Goal: Task Accomplishment & Management: Manage account settings

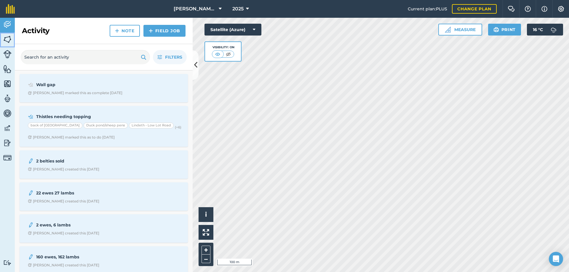
click at [8, 41] on img at bounding box center [7, 39] width 8 height 9
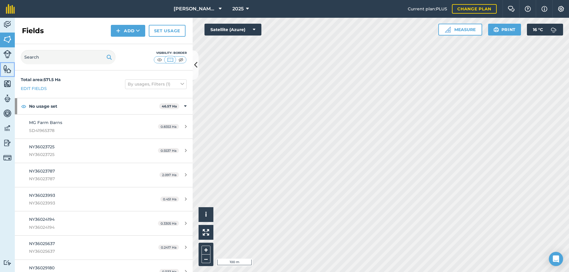
click at [7, 71] on img at bounding box center [7, 69] width 8 height 9
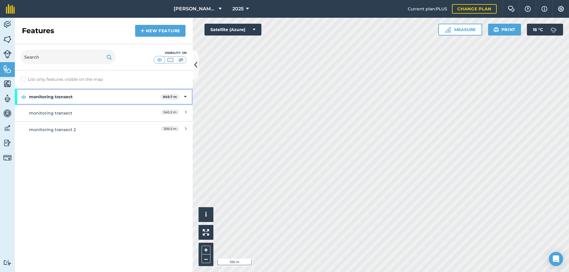
click at [184, 97] on icon at bounding box center [185, 97] width 3 height 7
click at [184, 97] on div "monitoring transect 849.7 m" at bounding box center [104, 97] width 178 height 16
click at [65, 114] on div "monitoring transect" at bounding box center [81, 113] width 105 height 7
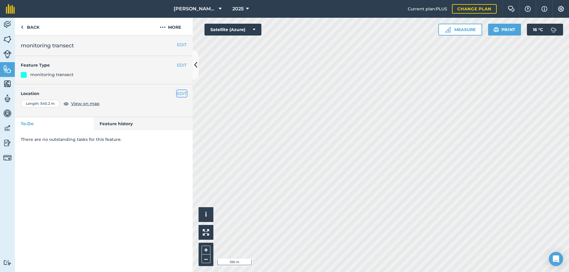
click at [183, 94] on button "EDIT" at bounding box center [182, 93] width 10 height 7
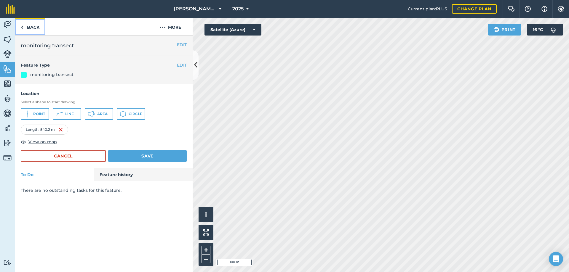
click at [21, 28] on img at bounding box center [22, 27] width 3 height 7
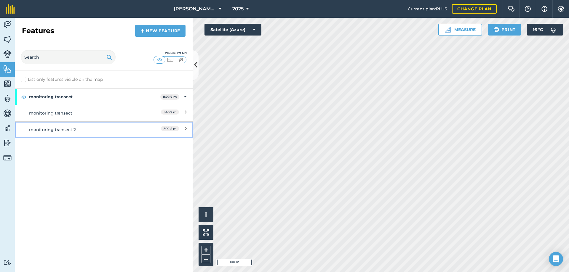
click at [71, 130] on div "monitoring transect 2" at bounding box center [81, 130] width 105 height 7
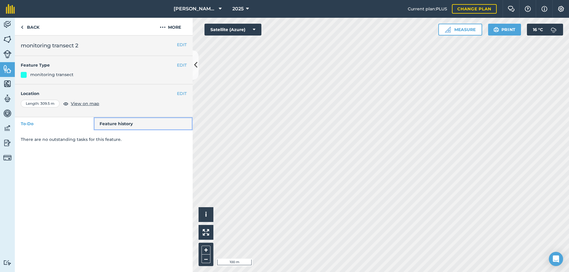
click at [101, 126] on link "Feature history" at bounding box center [143, 123] width 99 height 13
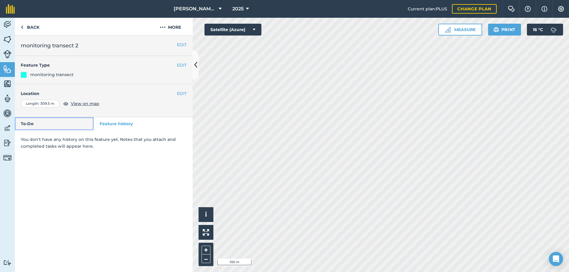
click at [69, 125] on link "To-Do" at bounding box center [54, 123] width 79 height 13
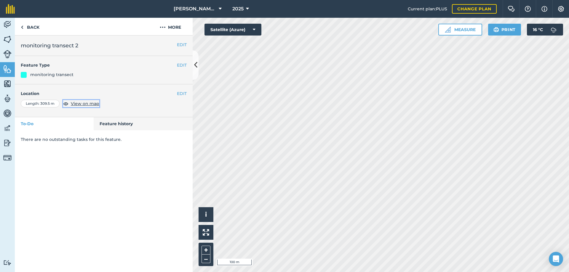
click at [84, 105] on span "View on map" at bounding box center [85, 103] width 28 height 7
click at [62, 76] on div "monitoring transect" at bounding box center [51, 74] width 43 height 7
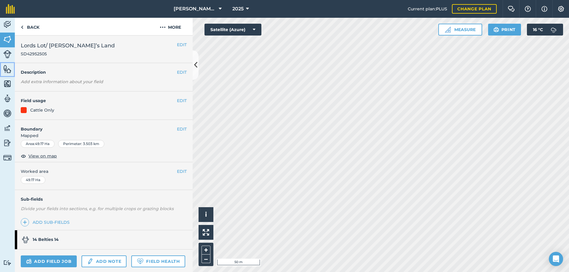
click at [9, 71] on img at bounding box center [7, 69] width 8 height 9
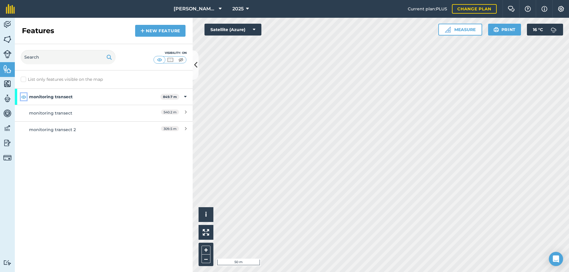
click at [25, 97] on img at bounding box center [23, 96] width 5 height 7
click at [23, 96] on img at bounding box center [23, 96] width 5 height 7
click at [185, 97] on icon at bounding box center [185, 97] width 3 height 7
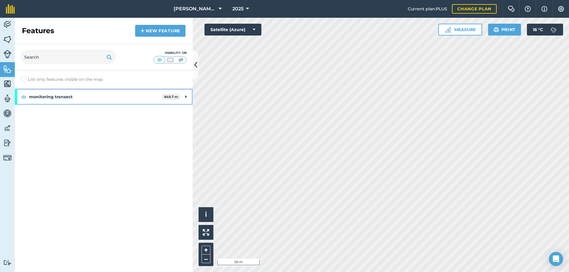
click at [185, 97] on icon at bounding box center [185, 97] width 1 height 7
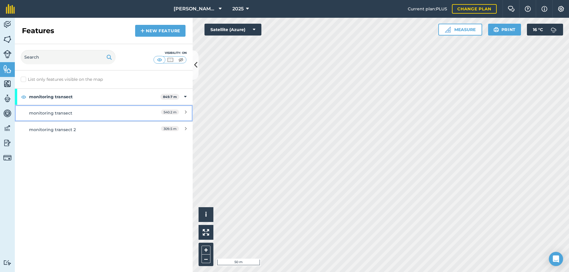
click at [56, 113] on div "monitoring transect" at bounding box center [81, 113] width 105 height 7
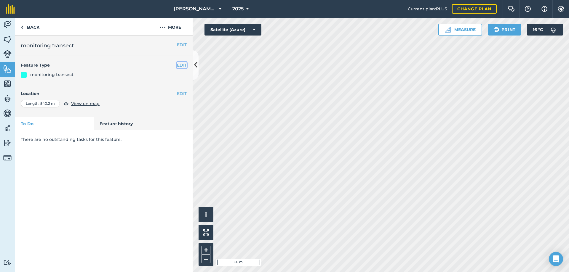
click at [183, 67] on button "EDIT" at bounding box center [182, 65] width 10 height 7
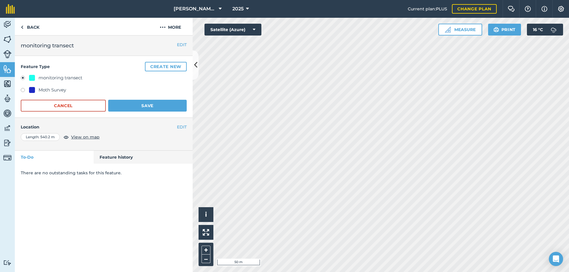
click at [23, 91] on label at bounding box center [25, 91] width 8 height 6
radio input "true"
click at [23, 78] on label at bounding box center [25, 79] width 8 height 6
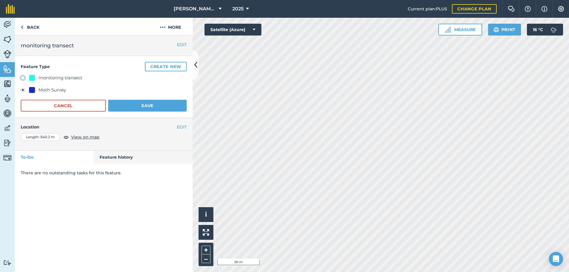
radio input "true"
radio input "false"
click at [172, 28] on button "More" at bounding box center [170, 26] width 44 height 17
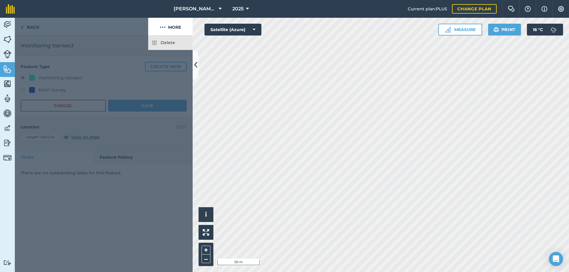
click at [137, 27] on div at bounding box center [81, 27] width 133 height 18
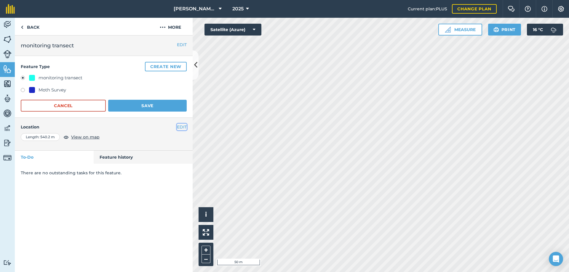
click at [183, 128] on button "EDIT" at bounding box center [182, 127] width 10 height 7
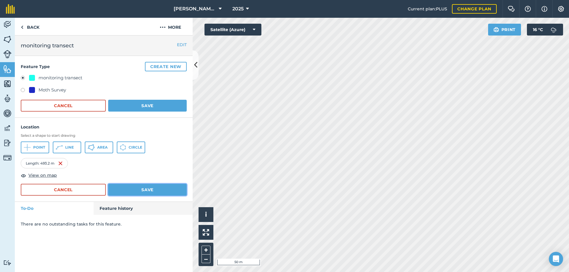
click at [146, 190] on button "Save" at bounding box center [147, 190] width 79 height 12
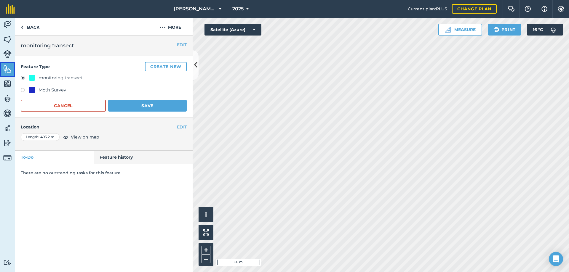
click at [5, 68] on img at bounding box center [7, 69] width 8 height 9
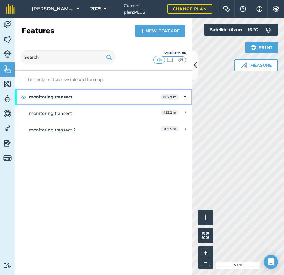
click at [64, 97] on strong "monitoring transect" at bounding box center [95, 97] width 132 height 16
click at [64, 97] on strong "monitoring transect" at bounding box center [95, 97] width 133 height 16
click at [64, 97] on strong "monitoring transect" at bounding box center [95, 97] width 132 height 16
click at [64, 97] on strong "monitoring transect" at bounding box center [95, 97] width 133 height 16
click at [64, 97] on strong "monitoring transect" at bounding box center [95, 97] width 132 height 16
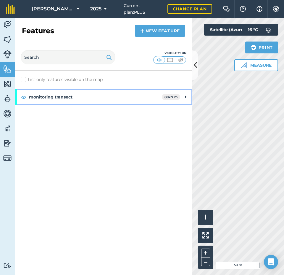
click at [49, 96] on strong "monitoring transect" at bounding box center [95, 97] width 133 height 16
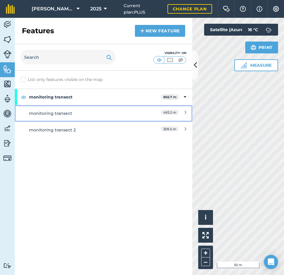
click at [52, 113] on div "monitoring transect" at bounding box center [81, 113] width 105 height 7
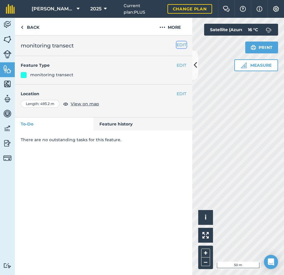
click at [180, 44] on button "EDIT" at bounding box center [182, 44] width 10 height 7
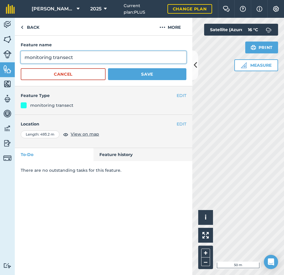
click at [25, 56] on input "monitoring transect" at bounding box center [104, 57] width 166 height 12
click at [54, 57] on input "[PERSON_NAME]'s Land monitoring transects" at bounding box center [104, 57] width 166 height 12
type input "[PERSON_NAME]'s Land T5"
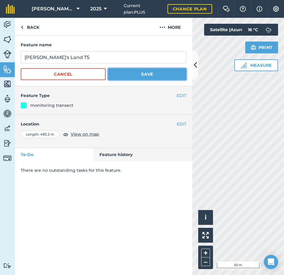
click at [134, 75] on button "Save" at bounding box center [147, 74] width 79 height 12
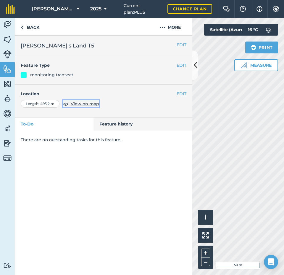
click at [93, 104] on span "View on map" at bounding box center [85, 103] width 28 height 7
click at [182, 93] on button "EDIT" at bounding box center [182, 93] width 10 height 7
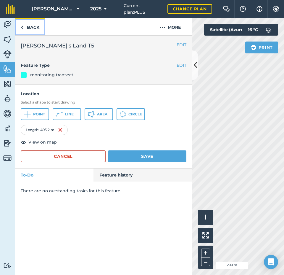
click at [33, 28] on link "Back" at bounding box center [30, 26] width 31 height 17
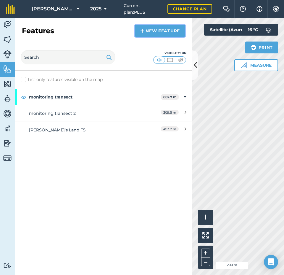
click at [143, 28] on img at bounding box center [142, 30] width 4 height 7
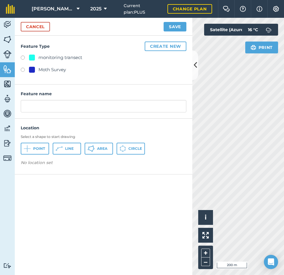
click at [73, 57] on div "monitoring transect" at bounding box center [61, 57] width 44 height 7
radio input "true"
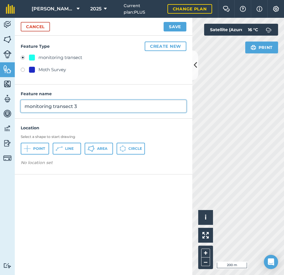
drag, startPoint x: 82, startPoint y: 105, endPoint x: 20, endPoint y: 105, distance: 61.9
click at [20, 105] on div "Feature name monitoring transect 3" at bounding box center [104, 101] width 178 height 34
type input "[PERSON_NAME]'s Land T5"
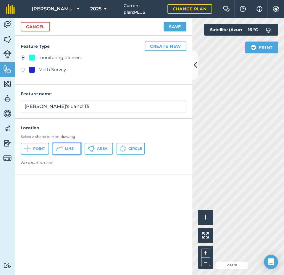
click at [60, 149] on icon at bounding box center [59, 148] width 7 height 7
click at [45, 170] on em "No location set" at bounding box center [37, 171] width 32 height 5
click at [44, 172] on em "No location set" at bounding box center [37, 171] width 32 height 5
click at [84, 160] on img at bounding box center [82, 161] width 11 height 5
click at [68, 160] on span "Click on the map to draw" at bounding box center [48, 161] width 54 height 6
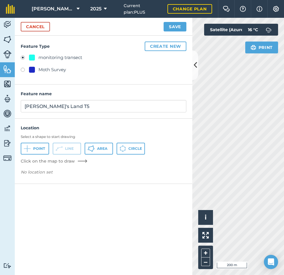
click at [81, 160] on img at bounding box center [82, 161] width 11 height 5
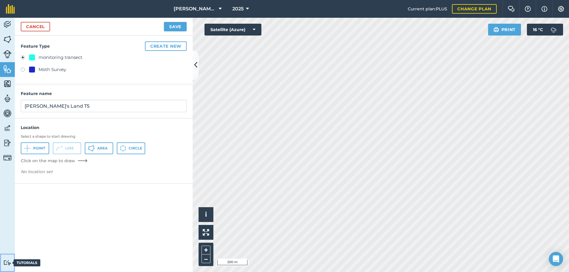
click at [7, 262] on img at bounding box center [7, 263] width 8 height 6
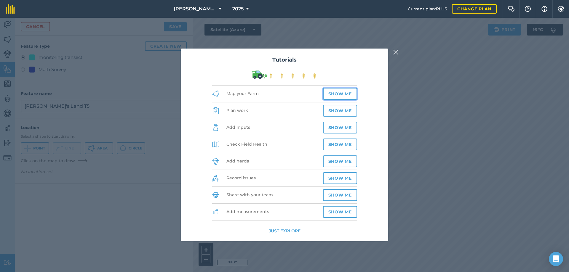
click at [344, 92] on button "Show me" at bounding box center [340, 94] width 34 height 12
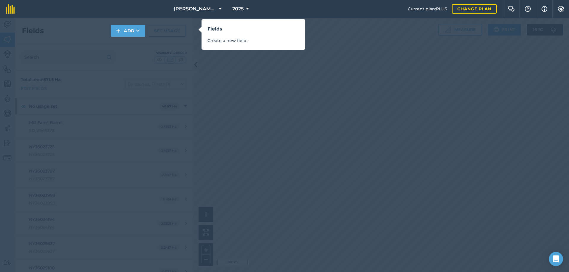
click at [231, 40] on p "Create a new field." at bounding box center [253, 40] width 92 height 7
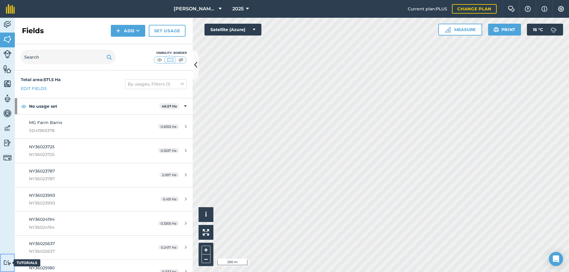
click at [4, 262] on img at bounding box center [7, 263] width 8 height 6
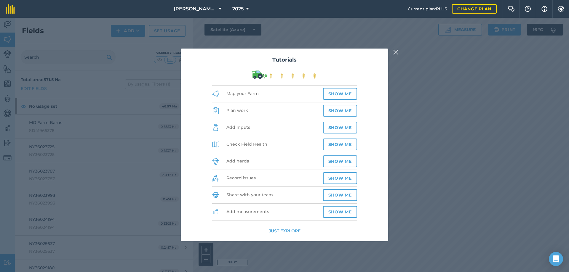
click at [275, 231] on button "Just explore" at bounding box center [285, 231] width 32 height 7
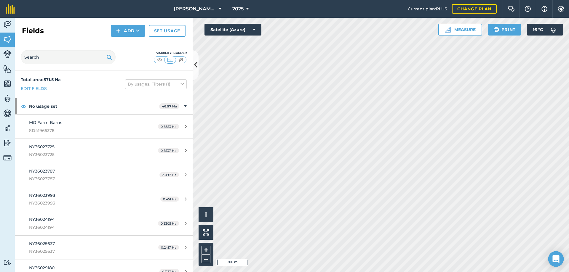
click at [556, 261] on icon "Open Intercom Messenger" at bounding box center [556, 259] width 8 height 8
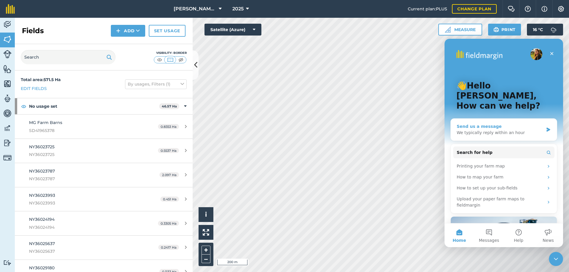
click at [490, 128] on div "Send us a message We typically reply within an hour" at bounding box center [504, 130] width 106 height 22
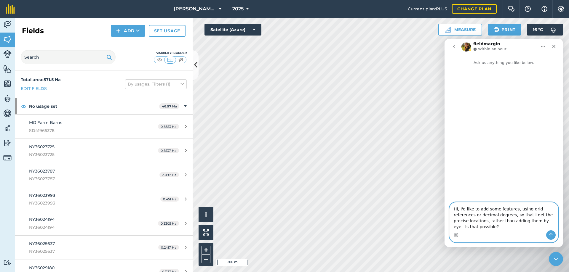
type textarea "Hi, I'd like to add some features, using grid references or decimal degrees, so…"
click at [527, 9] on img at bounding box center [527, 9] width 7 height 6
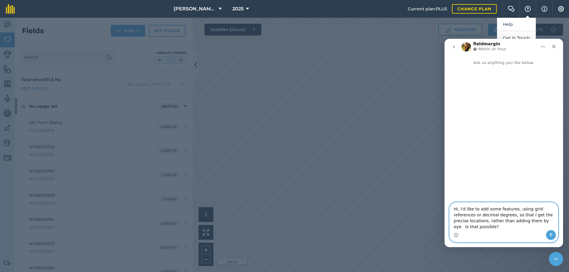
click at [551, 236] on icon "Send a message…" at bounding box center [550, 235] width 5 height 5
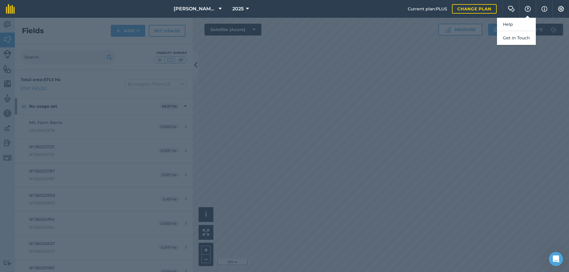
scroll to position [1, 0]
click at [336, 231] on div at bounding box center [284, 145] width 569 height 255
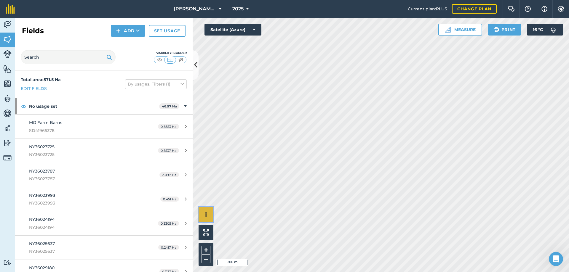
click at [209, 215] on button "i" at bounding box center [206, 214] width 15 height 15
click at [209, 215] on button "›" at bounding box center [206, 214] width 15 height 15
click at [206, 232] on img at bounding box center [206, 232] width 7 height 7
click at [195, 65] on icon at bounding box center [195, 65] width 3 height 10
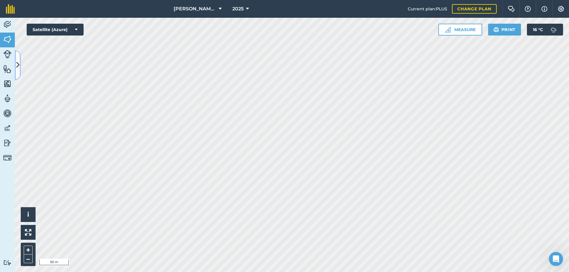
click at [18, 65] on icon at bounding box center [17, 65] width 3 height 10
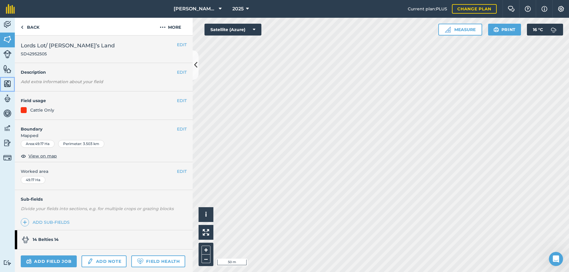
click at [6, 86] on img at bounding box center [7, 83] width 8 height 9
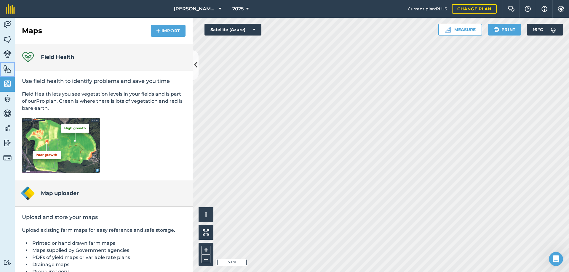
click at [7, 70] on img at bounding box center [7, 69] width 8 height 9
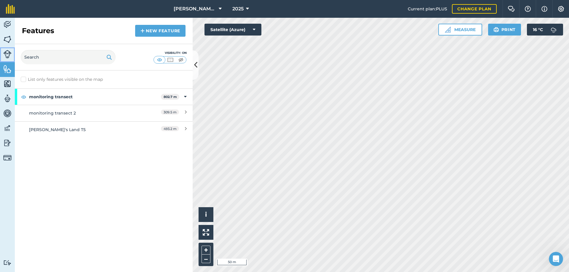
click at [9, 56] on img at bounding box center [7, 54] width 8 height 8
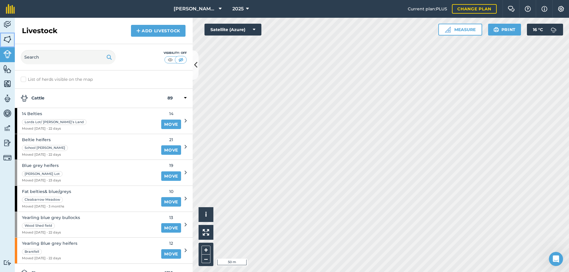
click at [7, 41] on img at bounding box center [7, 39] width 8 height 9
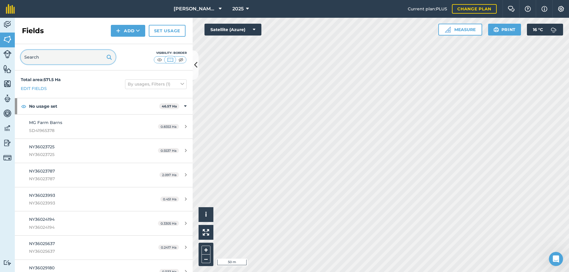
click at [34, 59] on input "text" at bounding box center [68, 57] width 95 height 14
paste input "-2.890301"
type input "-2.890301"
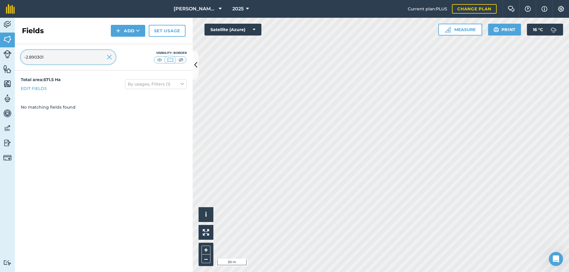
drag, startPoint x: 46, startPoint y: 57, endPoint x: 16, endPoint y: 57, distance: 29.6
click at [16, 57] on div "-2.890301 Visibility: Border" at bounding box center [104, 57] width 178 height 26
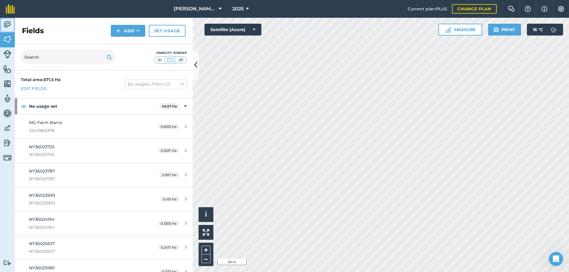
click at [8, 24] on img at bounding box center [7, 24] width 8 height 9
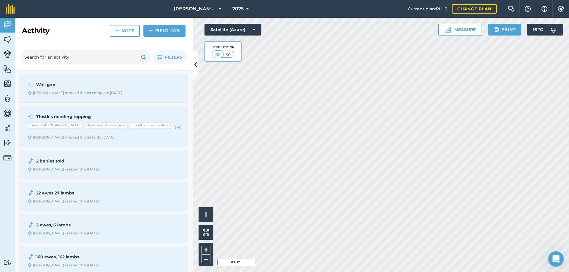
click at [559, 259] on div "Open Intercom Messenger" at bounding box center [555, 259] width 20 height 20
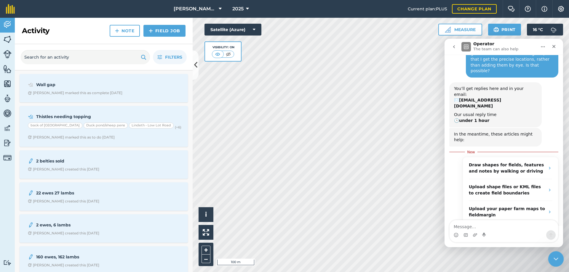
scroll to position [32, 0]
